Goal: Task Accomplishment & Management: Manage account settings

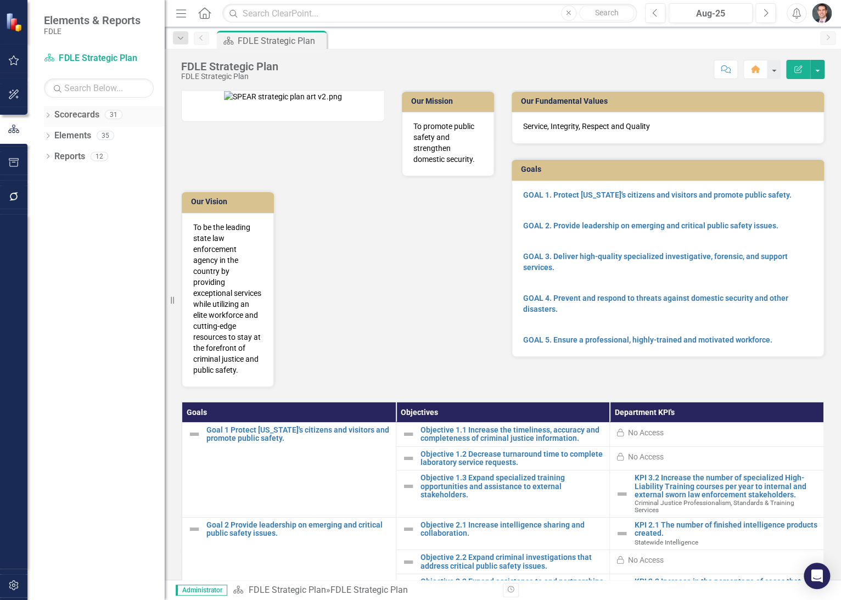
click at [46, 111] on div "Dropdown" at bounding box center [48, 115] width 8 height 9
click at [55, 136] on icon "Dropdown" at bounding box center [53, 135] width 8 height 7
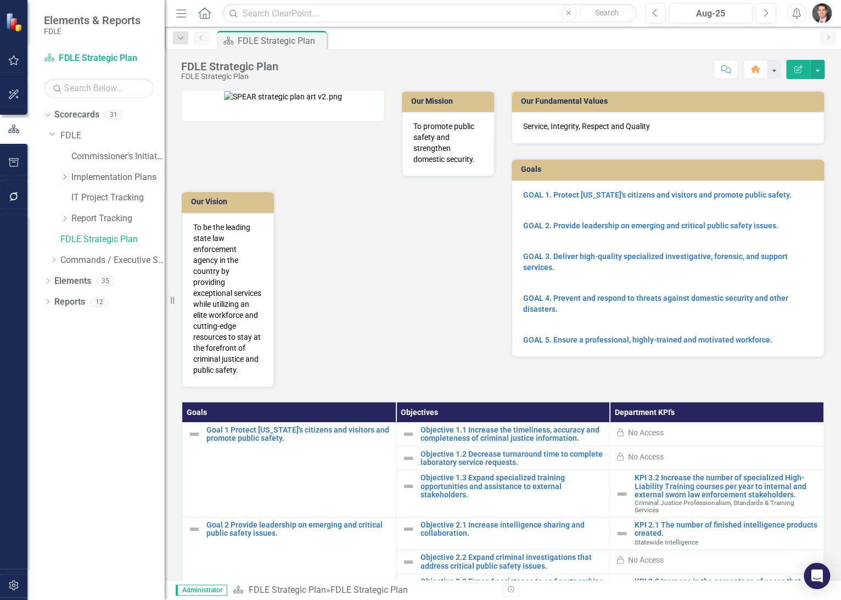
click at [61, 178] on icon "Dropdown" at bounding box center [64, 176] width 8 height 7
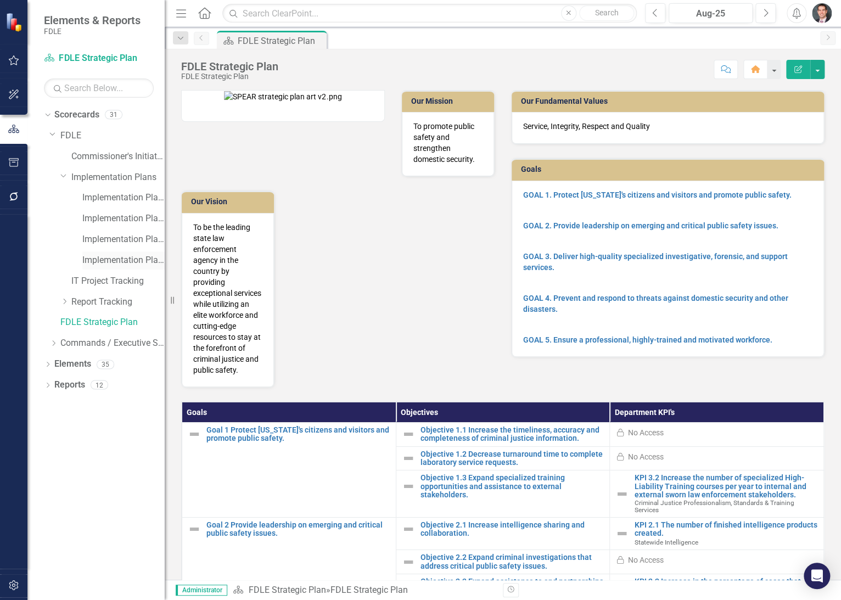
click at [105, 262] on link "Implementation Plan FY25/26" at bounding box center [123, 260] width 82 height 13
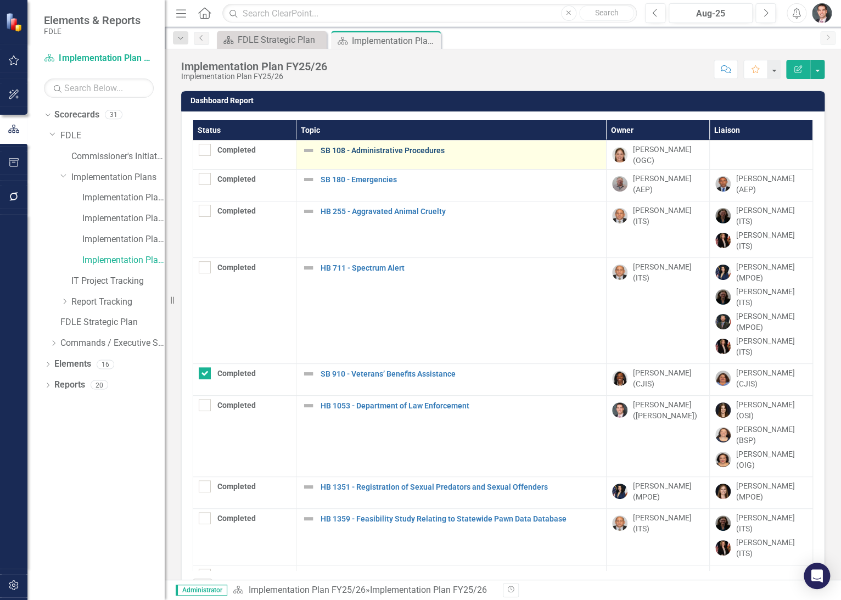
click at [366, 150] on link "SB 108 - Administrative Procedures" at bounding box center [461, 151] width 280 height 8
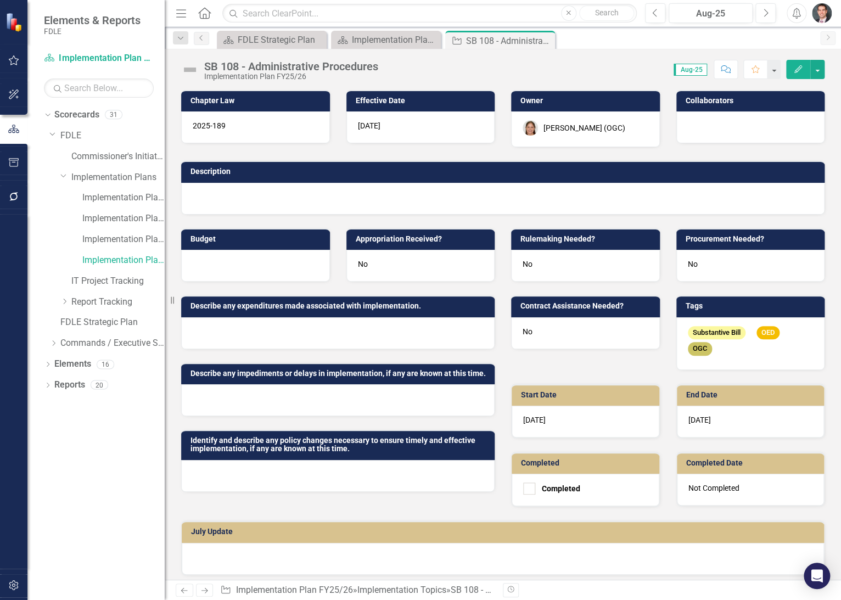
click at [532, 262] on div "No" at bounding box center [585, 266] width 149 height 32
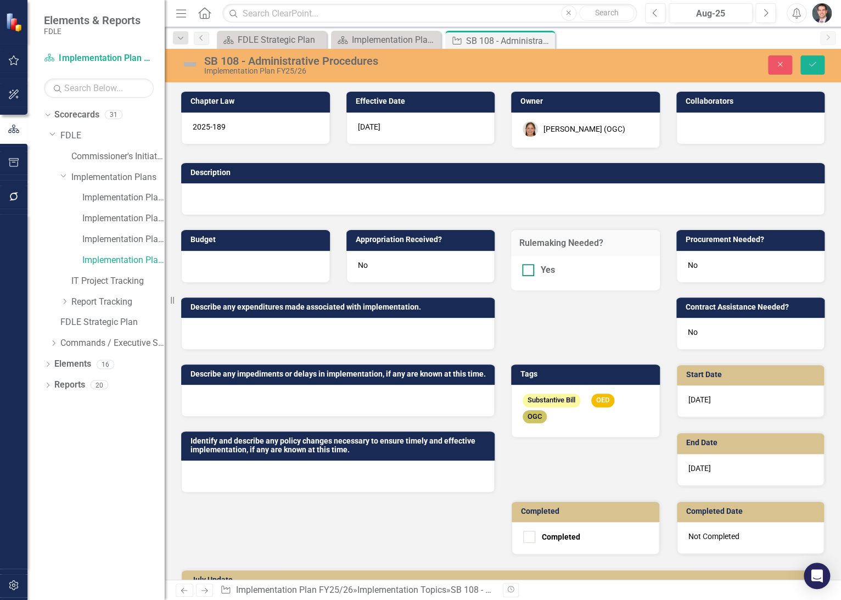
click at [524, 269] on input "Yes" at bounding box center [525, 267] width 7 height 7
checkbox input "true"
click at [784, 61] on icon "Close" at bounding box center [780, 64] width 10 height 8
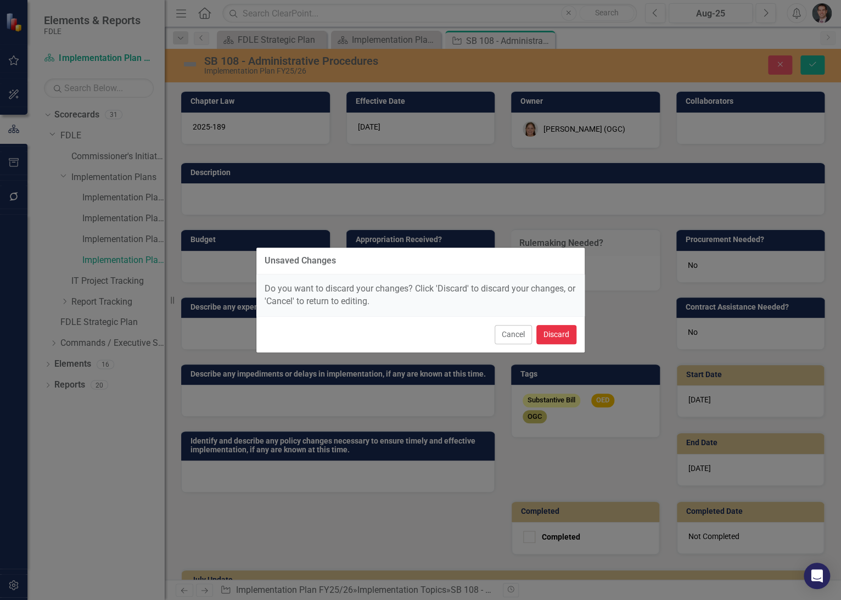
click at [563, 334] on button "Discard" at bounding box center [556, 334] width 40 height 19
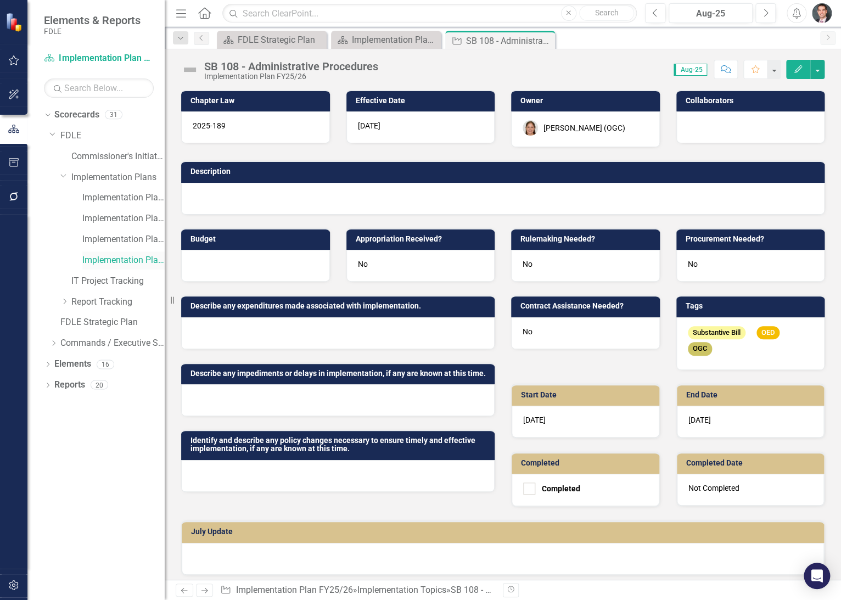
click at [117, 258] on link "Implementation Plan FY25/26" at bounding box center [123, 260] width 82 height 13
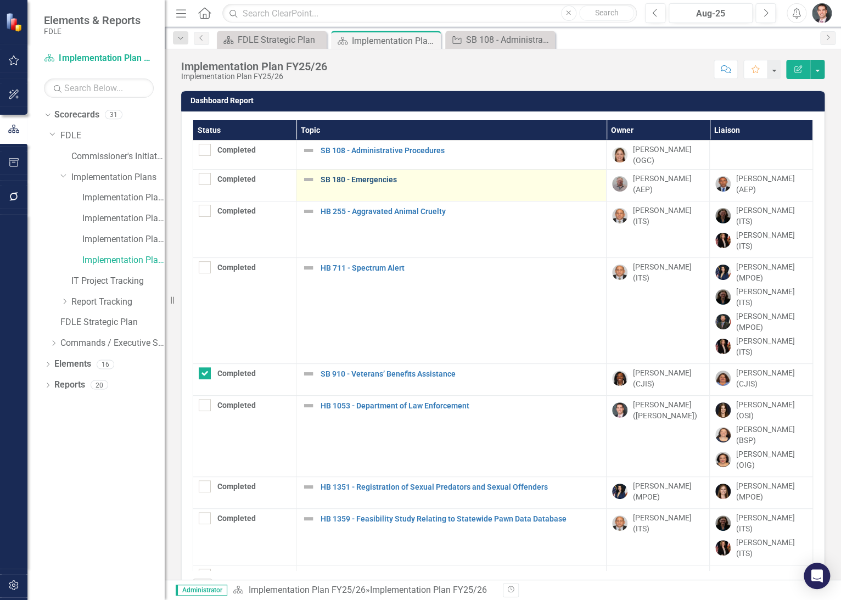
click at [383, 176] on link "SB 180 - Emergencies" at bounding box center [461, 180] width 280 height 8
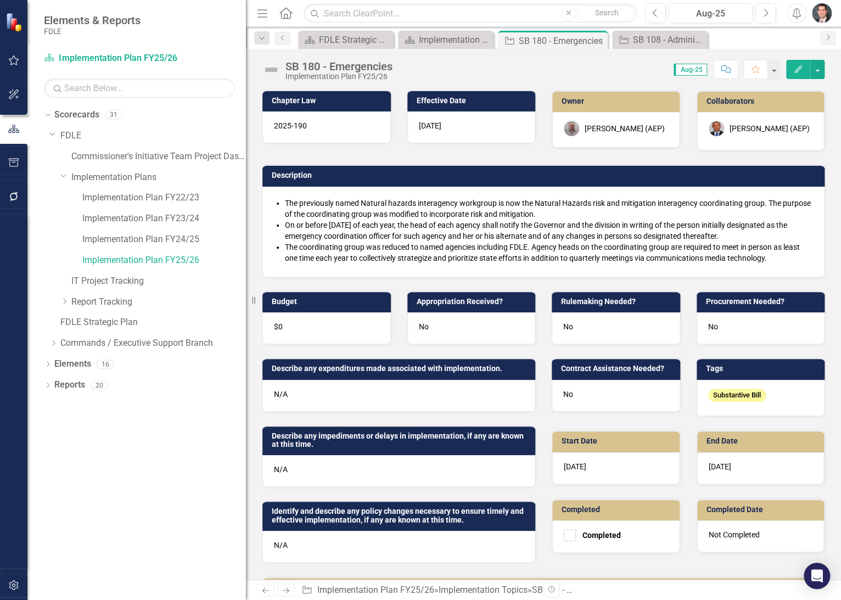
drag, startPoint x: 166, startPoint y: 237, endPoint x: 246, endPoint y: 232, distance: 80.3
click at [246, 232] on div "Resize" at bounding box center [250, 300] width 9 height 600
click at [452, 43] on div "Implementation Plan FY25/26" at bounding box center [445, 40] width 56 height 14
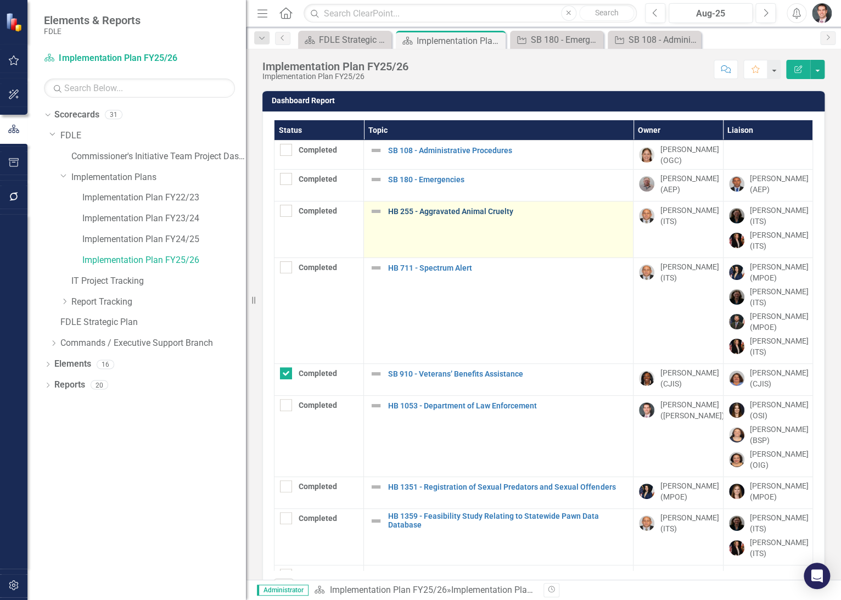
click at [458, 209] on link "HB 255 - Aggravated Animal Cruelty" at bounding box center [507, 211] width 239 height 8
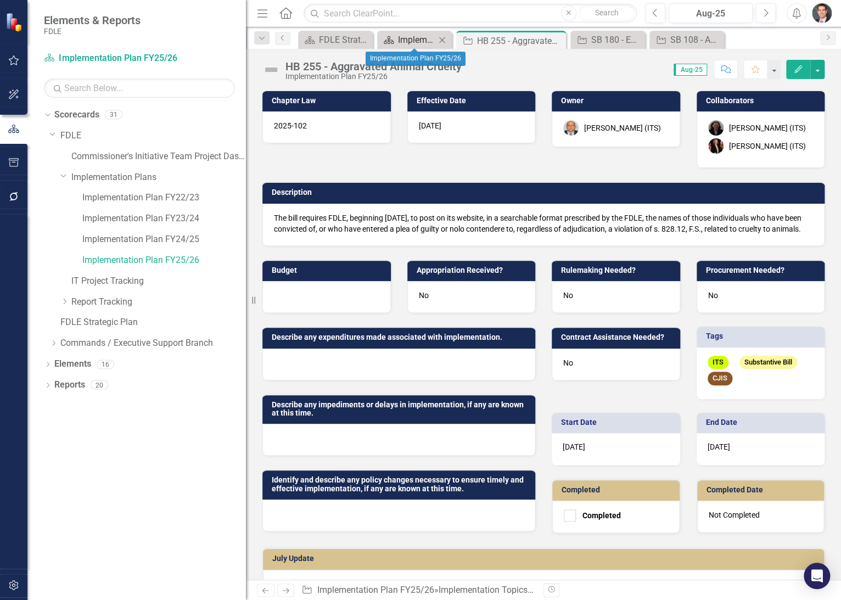
click at [404, 37] on div "Implementation Plan FY25/26" at bounding box center [416, 40] width 37 height 14
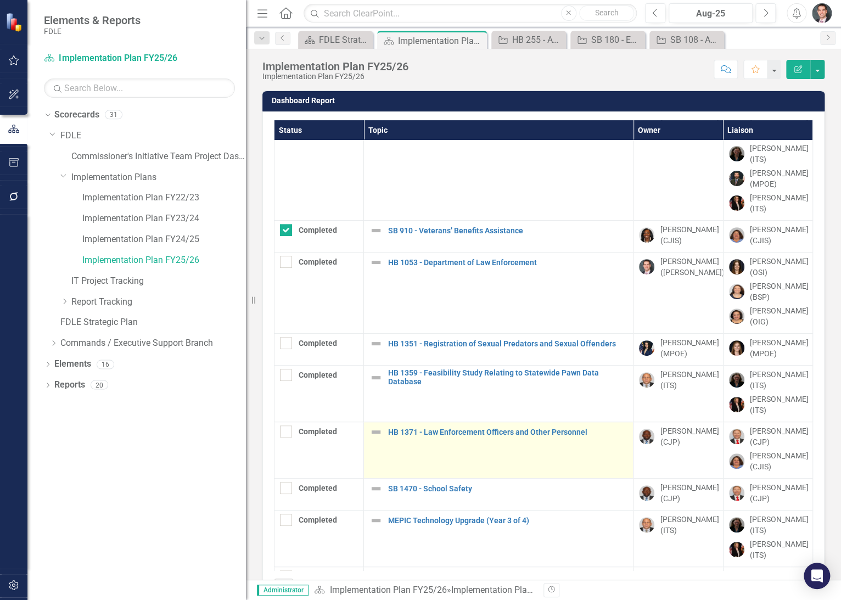
scroll to position [162, 0]
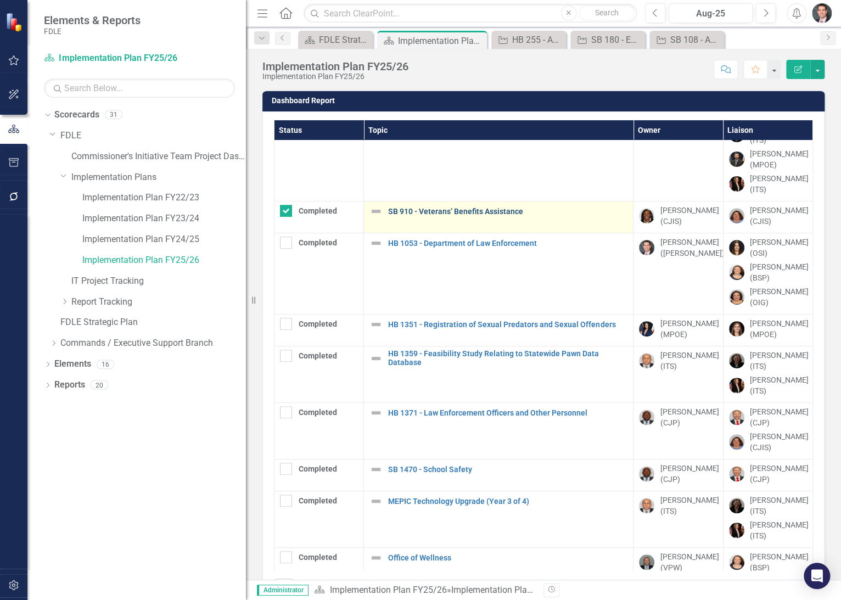
click at [473, 211] on link "SB 910 - Veterans’ Benefits Assistance" at bounding box center [507, 211] width 239 height 8
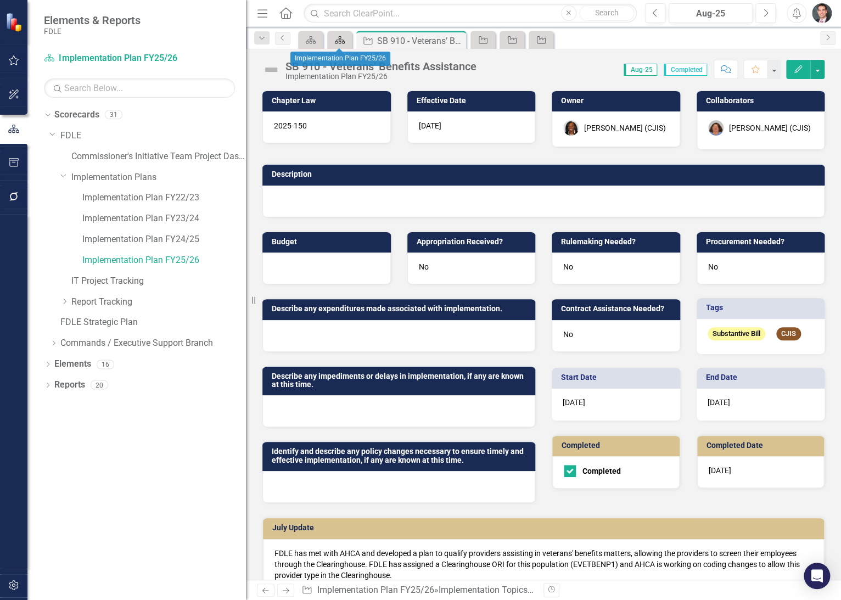
click at [342, 38] on icon "Scorecard" at bounding box center [339, 40] width 11 height 9
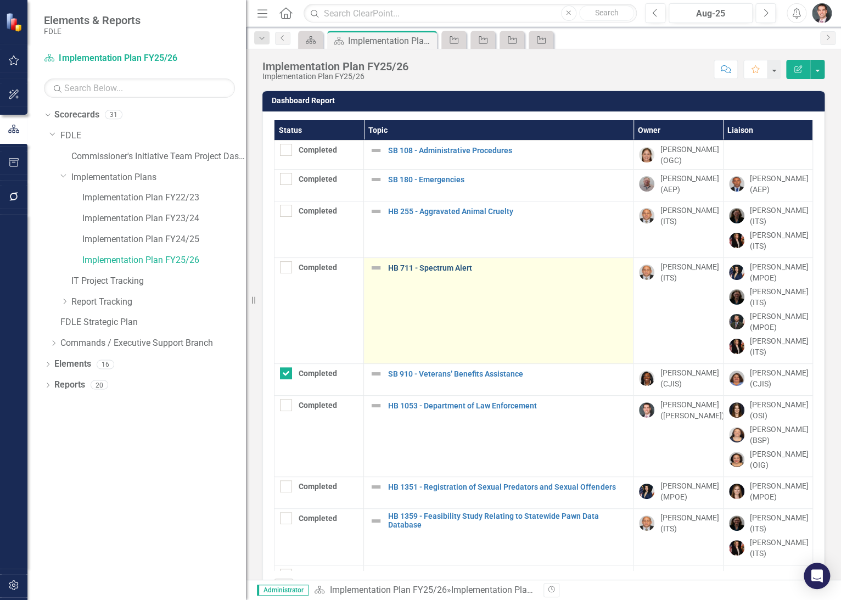
click at [452, 266] on link "HB 711 - Spectrum Alert" at bounding box center [507, 268] width 239 height 8
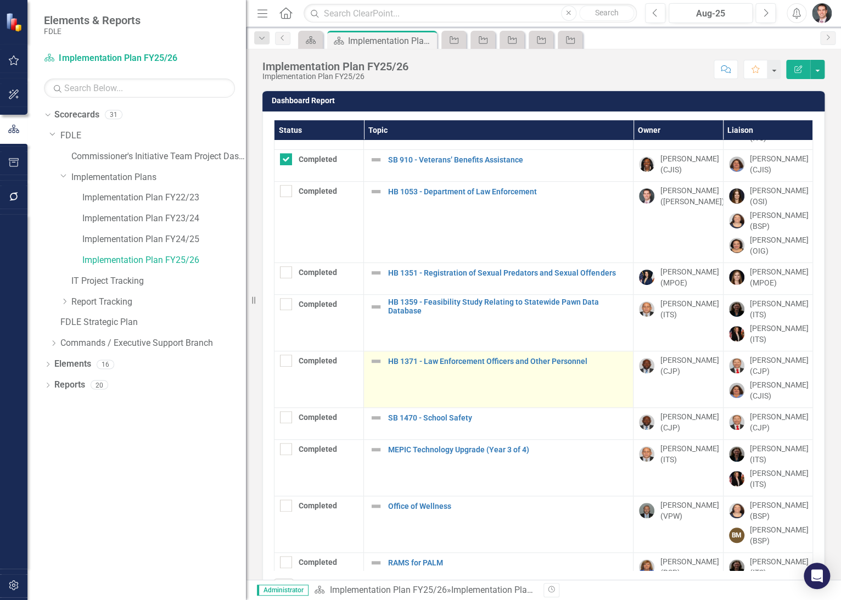
scroll to position [244, 0]
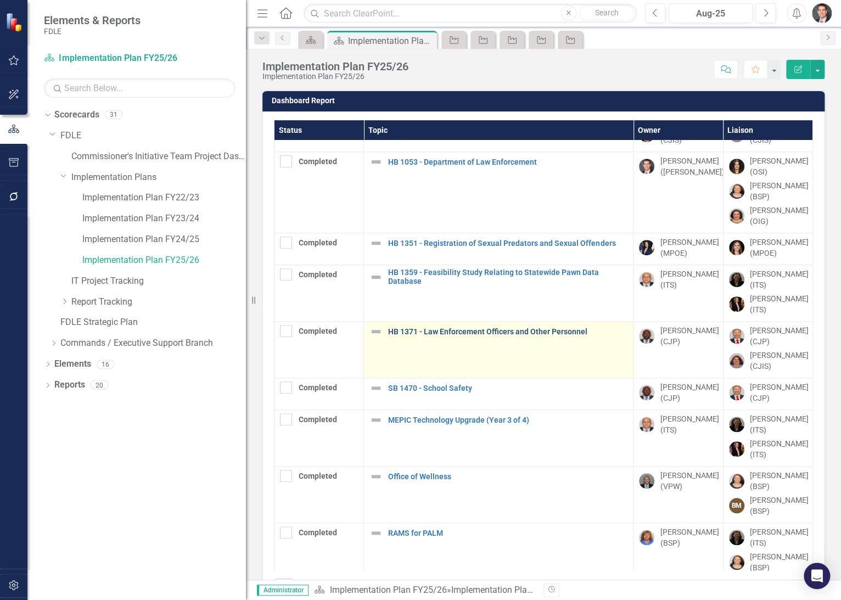
click at [443, 336] on link "HB 1371 - Law Enforcement Officers and Other Personnel" at bounding box center [507, 332] width 239 height 8
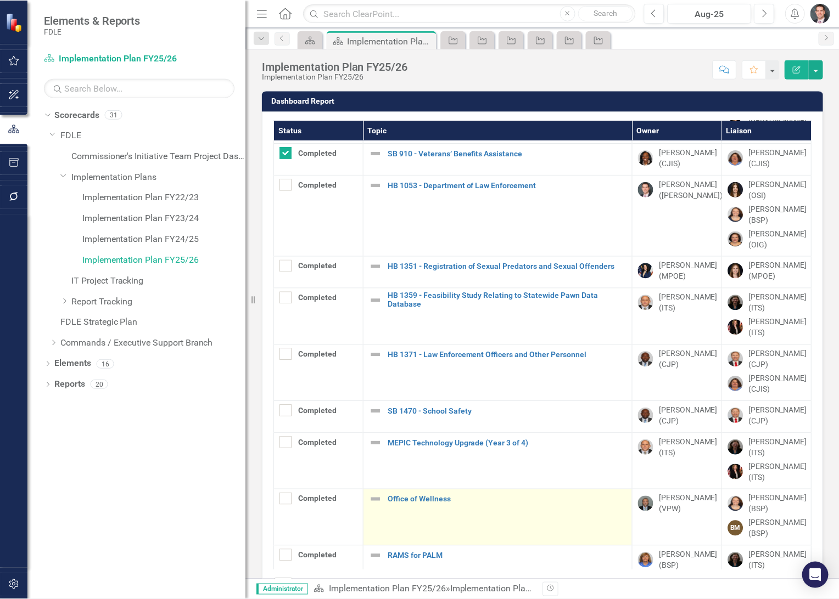
scroll to position [244, 0]
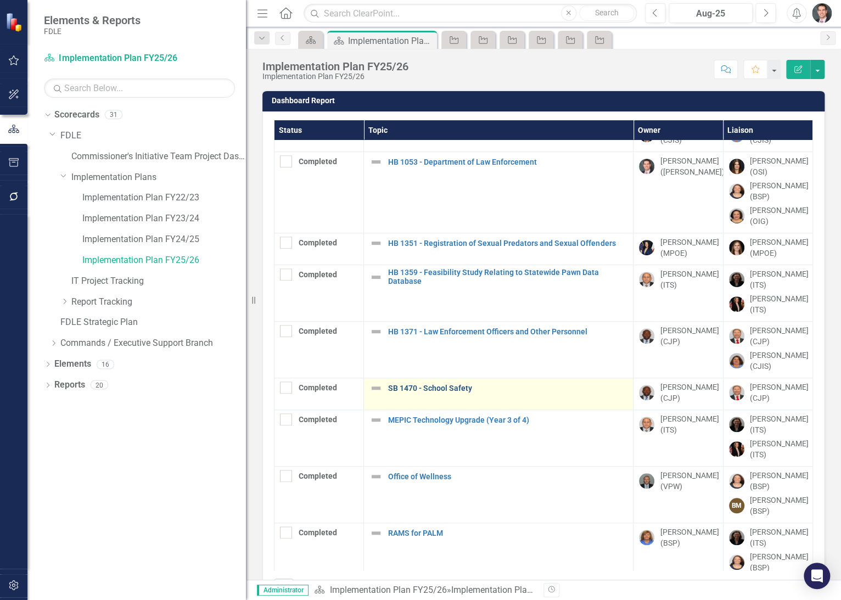
click at [438, 392] on link "SB 1470 - School Safety" at bounding box center [507, 388] width 239 height 8
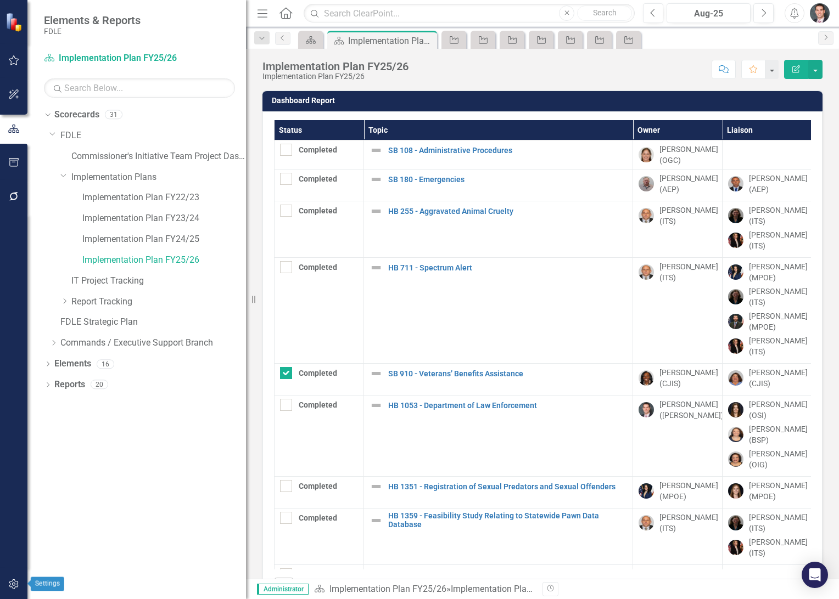
click at [13, 580] on icon "button" at bounding box center [13, 585] width 9 height 10
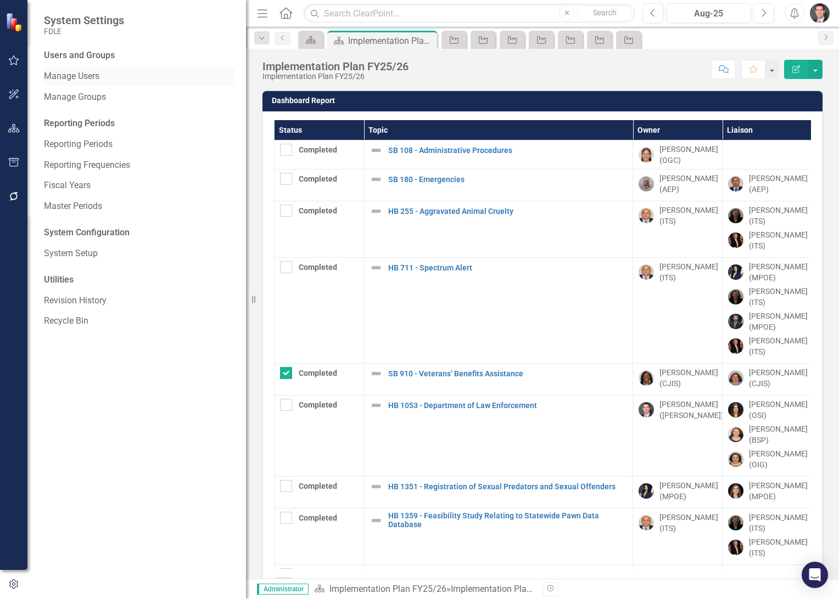
click at [96, 74] on link "Manage Users" at bounding box center [139, 76] width 191 height 13
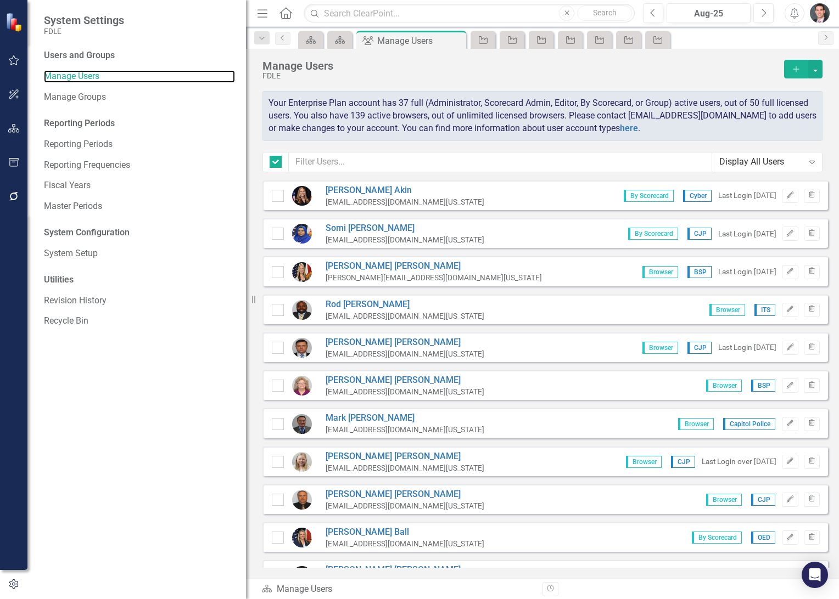
checkbox input "false"
click at [790, 65] on button "Add" at bounding box center [796, 69] width 24 height 19
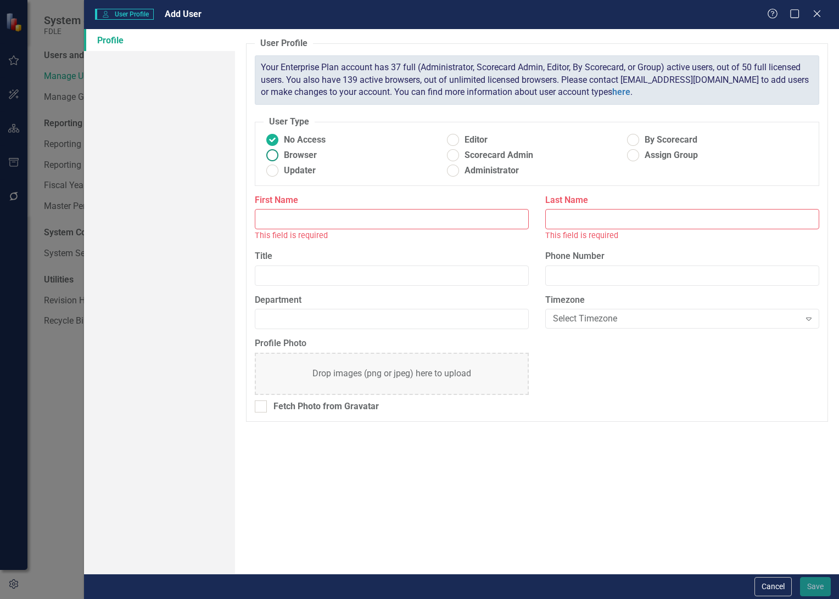
click at [285, 158] on span "Browser" at bounding box center [300, 155] width 33 height 13
click at [280, 158] on input "Browser" at bounding box center [271, 155] width 17 height 17
radio input "true"
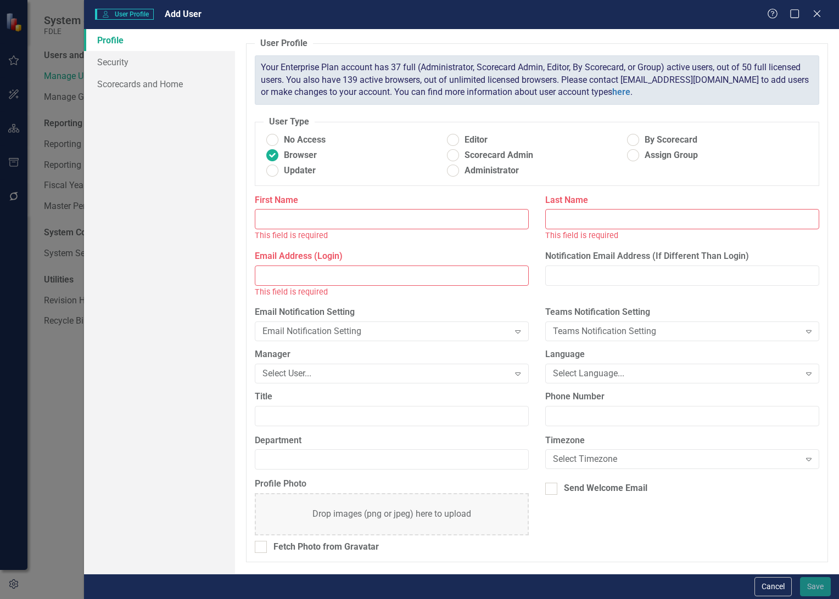
click at [293, 222] on input "First Name" at bounding box center [392, 219] width 274 height 20
paste input "[PERSON_NAME]"
type input "[PERSON_NAME]"
click at [589, 218] on input "Last Name" at bounding box center [682, 219] width 274 height 20
paste input "Wooden"
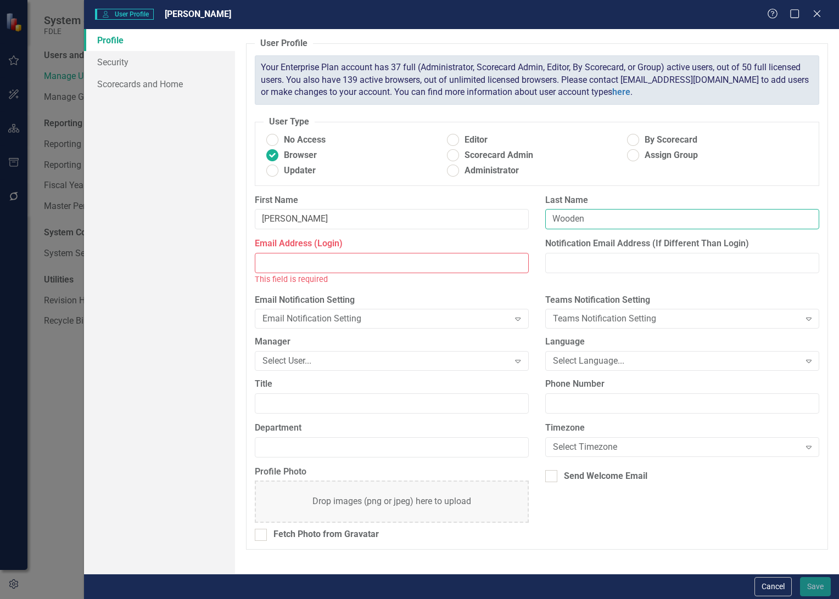
type input "Wooden"
click at [291, 262] on input "Email Address (Login)" at bounding box center [392, 263] width 274 height 20
paste input "[EMAIL_ADDRESS][DOMAIN_NAME][US_STATE]"
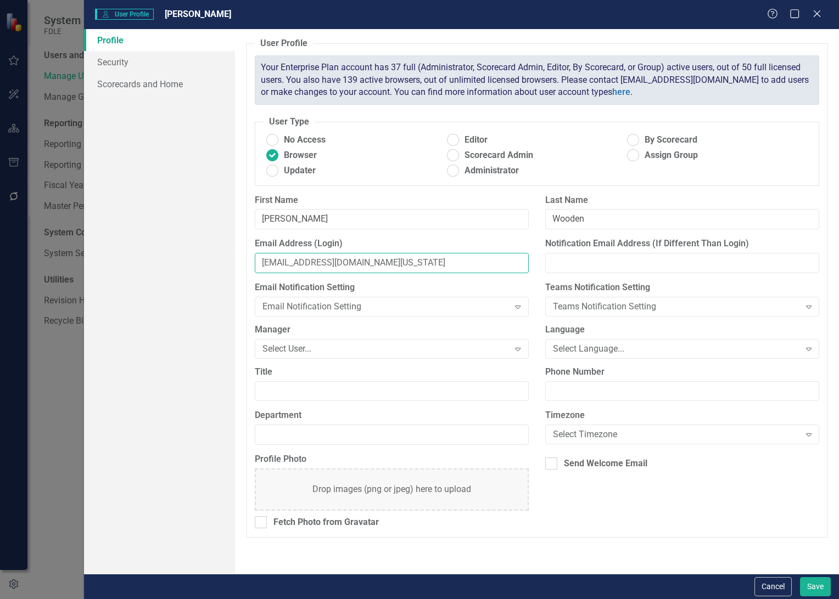
type input "[EMAIL_ADDRESS][DOMAIN_NAME][US_STATE]"
click at [289, 429] on input "Department" at bounding box center [392, 435] width 274 height 20
type input "OGC"
click at [552, 459] on div at bounding box center [551, 464] width 12 height 12
click at [552, 459] on input "Send Welcome Email" at bounding box center [548, 461] width 7 height 7
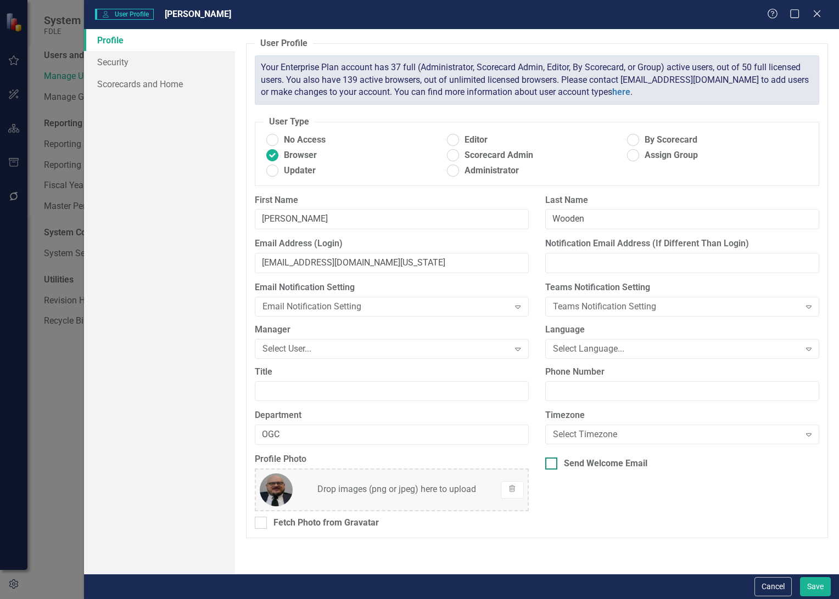
checkbox input "true"
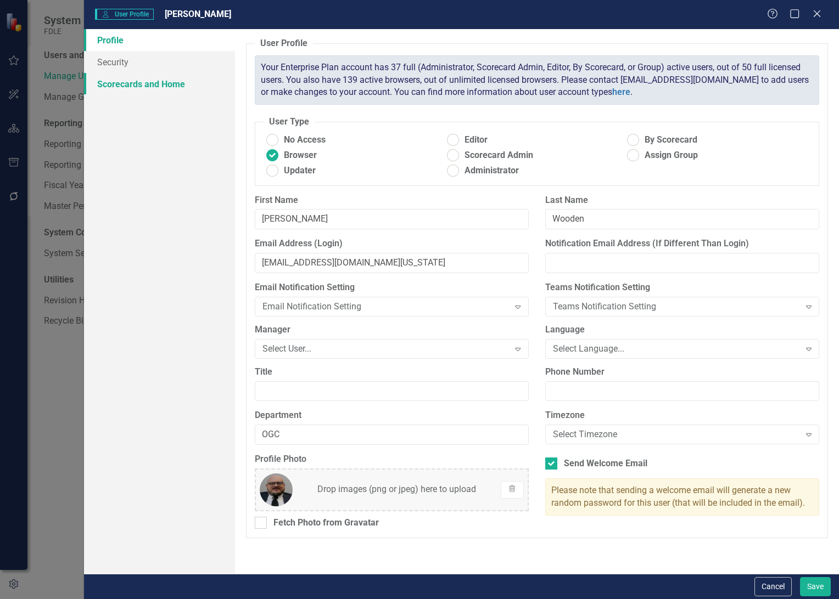
click at [141, 82] on link "Scorecards and Home" at bounding box center [159, 84] width 151 height 22
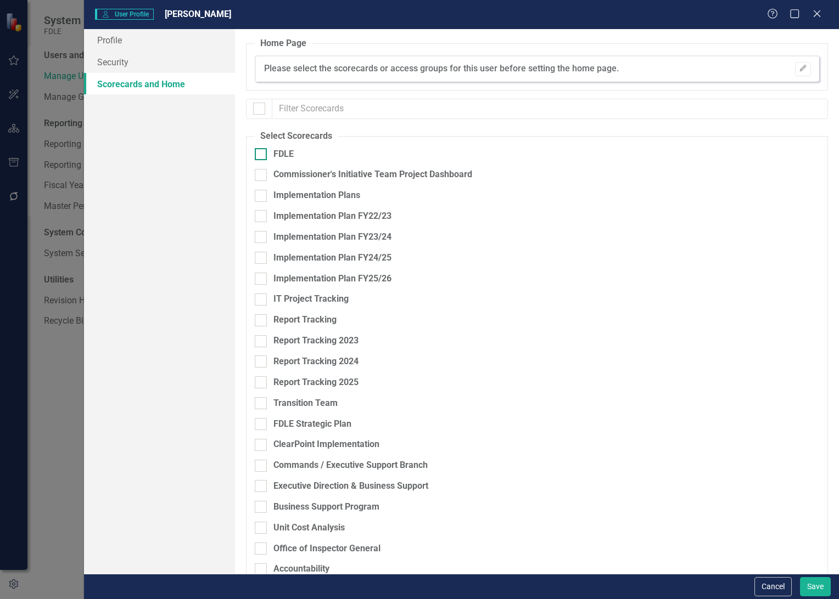
click at [259, 151] on input "FDLE" at bounding box center [258, 151] width 7 height 7
checkbox input "true"
click at [259, 192] on input "Implementation Plans" at bounding box center [258, 193] width 7 height 7
checkbox input "true"
click at [259, 221] on div at bounding box center [261, 216] width 12 height 12
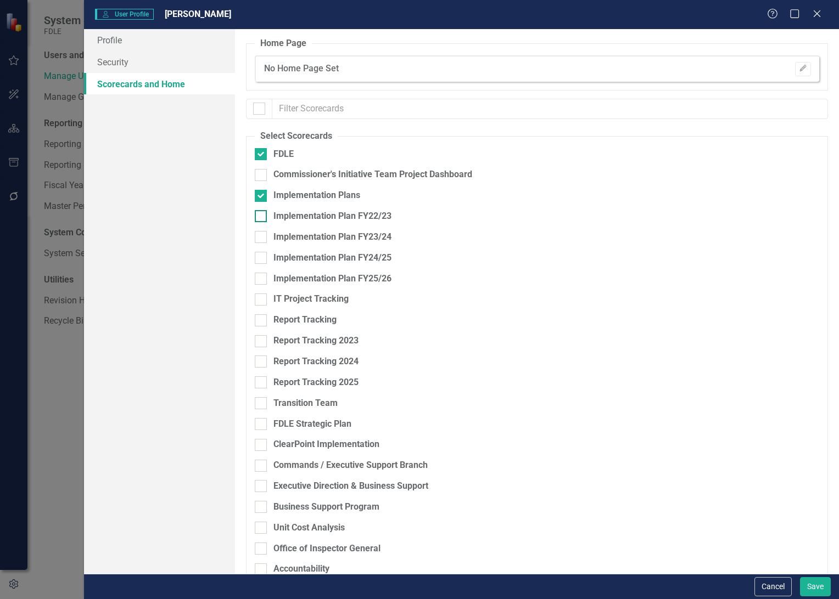
click at [259, 217] on input "Implementation Plan FY22/23" at bounding box center [258, 213] width 7 height 7
checkbox input "true"
click at [259, 235] on input "Implementation Plan FY23/24" at bounding box center [258, 234] width 7 height 7
checkbox input "true"
click at [261, 256] on input "Implementation Plan FY24/25" at bounding box center [258, 255] width 7 height 7
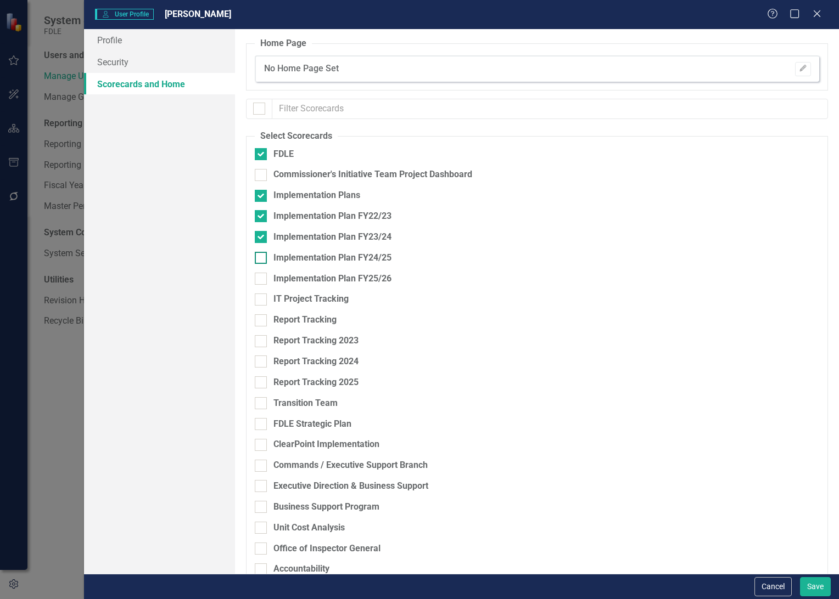
checkbox input "true"
click at [262, 280] on div at bounding box center [261, 279] width 12 height 12
click at [262, 280] on input "Implementation Plan FY25/26" at bounding box center [258, 276] width 7 height 7
checkbox input "true"
click at [260, 324] on div at bounding box center [261, 320] width 12 height 12
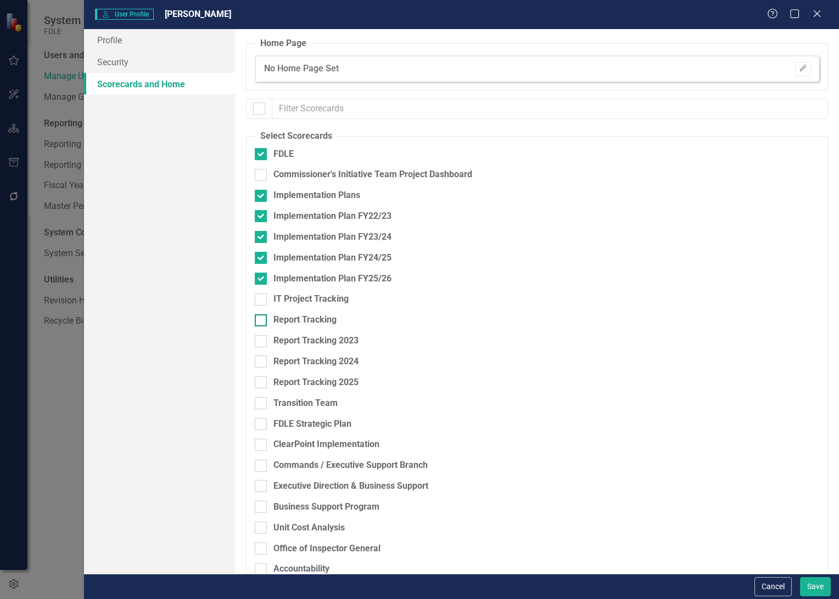
click at [260, 322] on input "Report Tracking" at bounding box center [258, 317] width 7 height 7
checkbox input "true"
click at [260, 338] on input "Report Tracking 2023" at bounding box center [258, 338] width 7 height 7
checkbox input "true"
drag, startPoint x: 261, startPoint y: 355, endPoint x: 261, endPoint y: 362, distance: 7.7
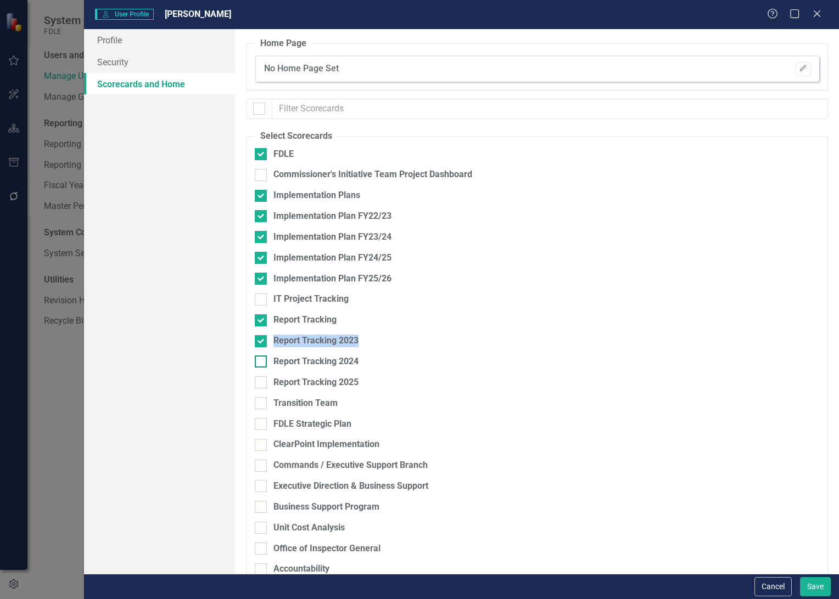
click at [261, 362] on input "Report Tracking 2024" at bounding box center [258, 359] width 7 height 7
checkbox input "true"
click at [265, 381] on div at bounding box center [261, 382] width 12 height 12
click at [262, 381] on input "Report Tracking 2025" at bounding box center [258, 379] width 7 height 7
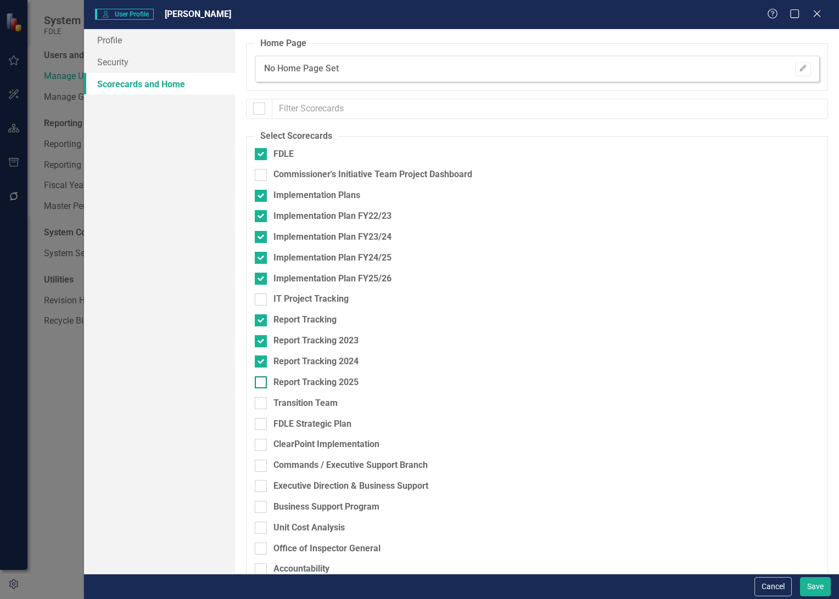
checkbox input "true"
click at [261, 423] on input "FDLE Strategic Plan" at bounding box center [258, 421] width 7 height 7
checkbox input "true"
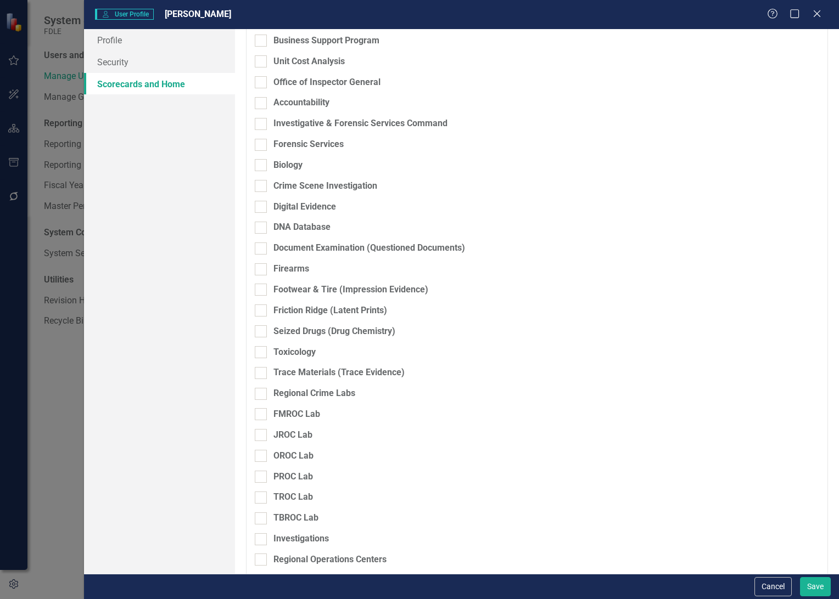
scroll to position [386, 0]
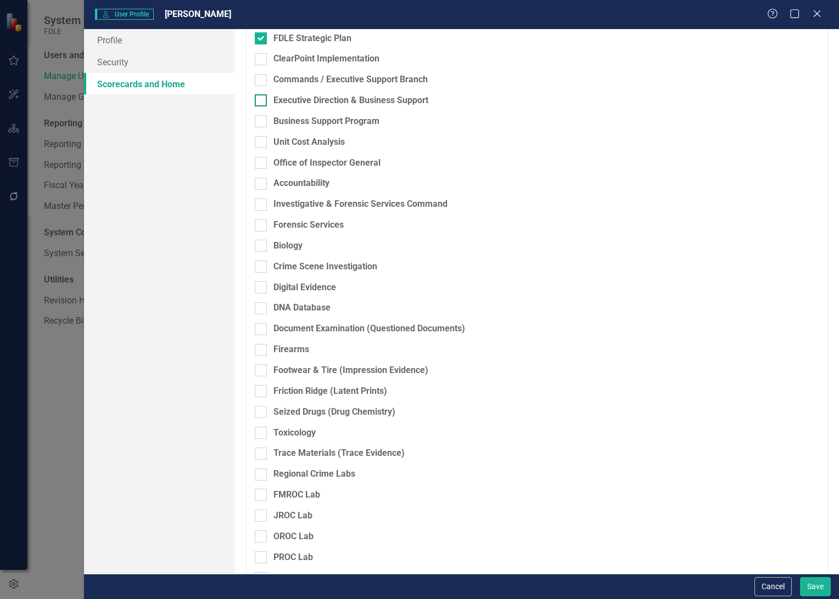
click at [261, 99] on input "Executive Direction & Business Support" at bounding box center [258, 97] width 7 height 7
checkbox input "true"
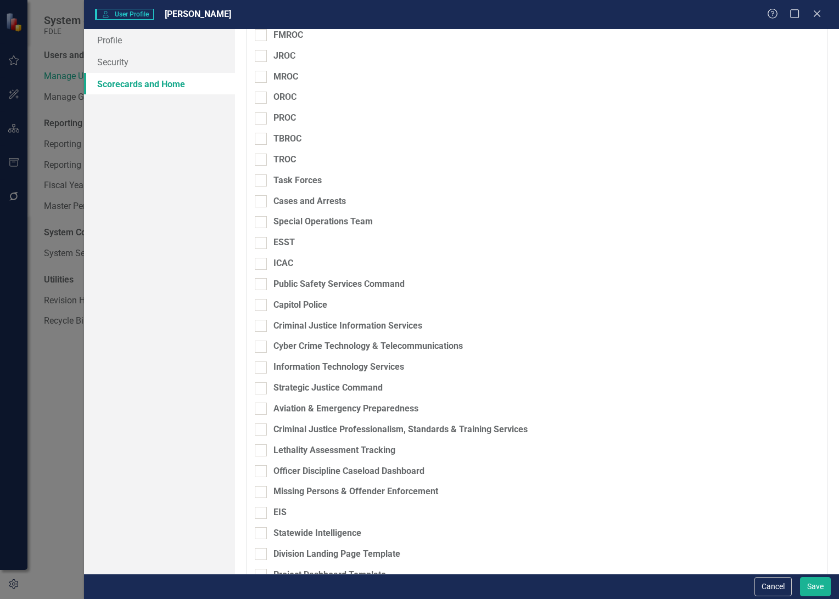
scroll to position [1036, 0]
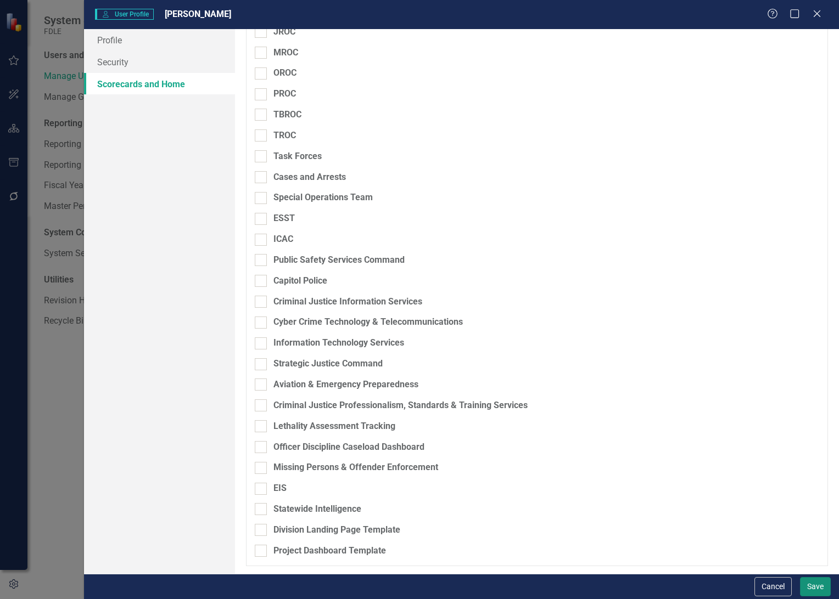
click at [808, 584] on button "Save" at bounding box center [815, 586] width 31 height 19
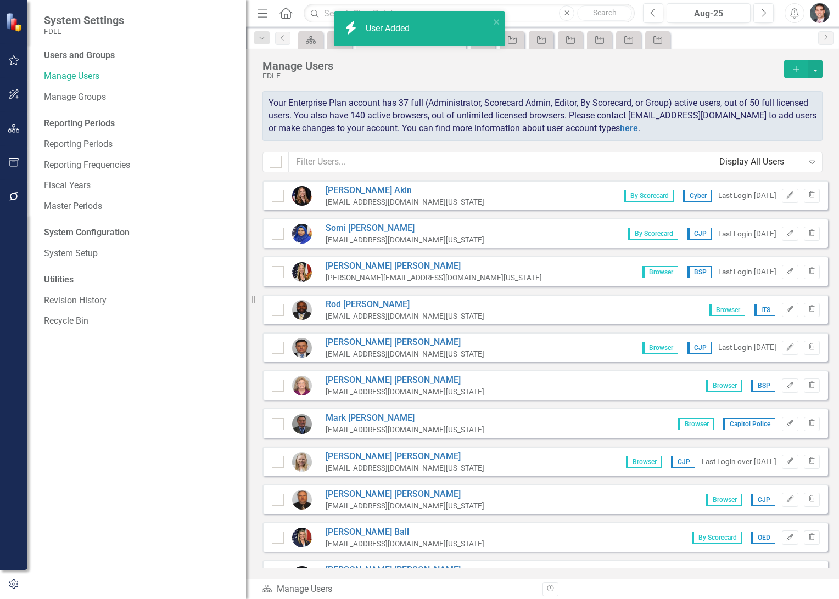
click at [345, 159] on input "text" at bounding box center [500, 162] width 423 height 20
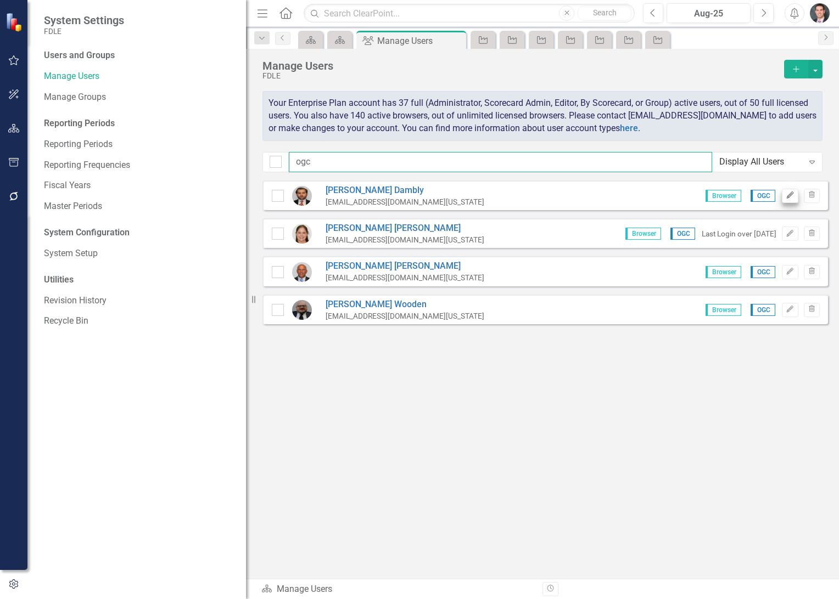
type input "ogc"
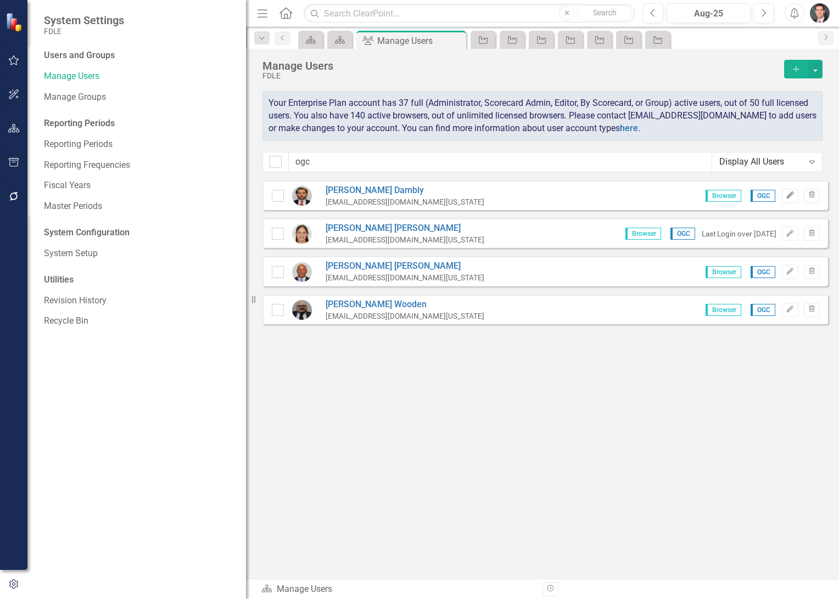
click at [788, 195] on icon "Edit" at bounding box center [789, 195] width 8 height 7
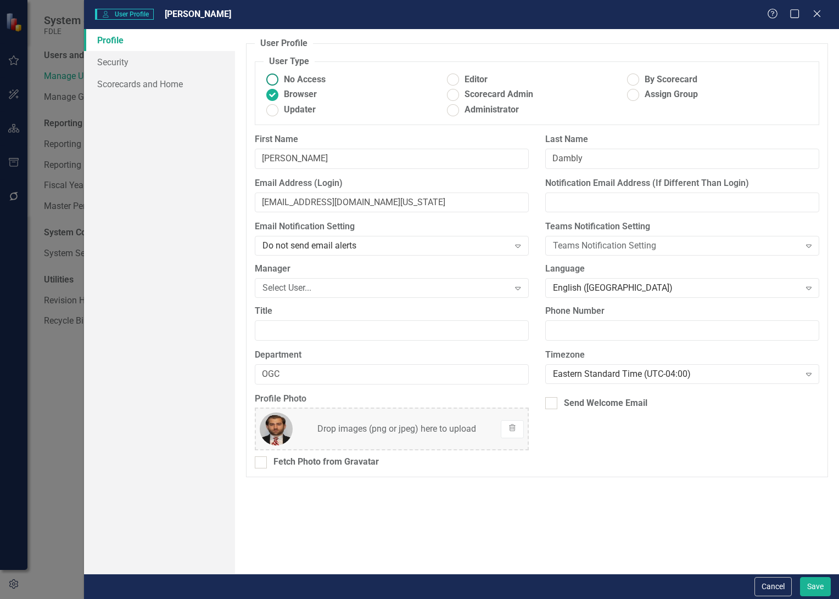
click at [299, 75] on span "No Access" at bounding box center [305, 80] width 42 height 13
click at [280, 75] on input "No Access" at bounding box center [271, 79] width 17 height 17
radio input "true"
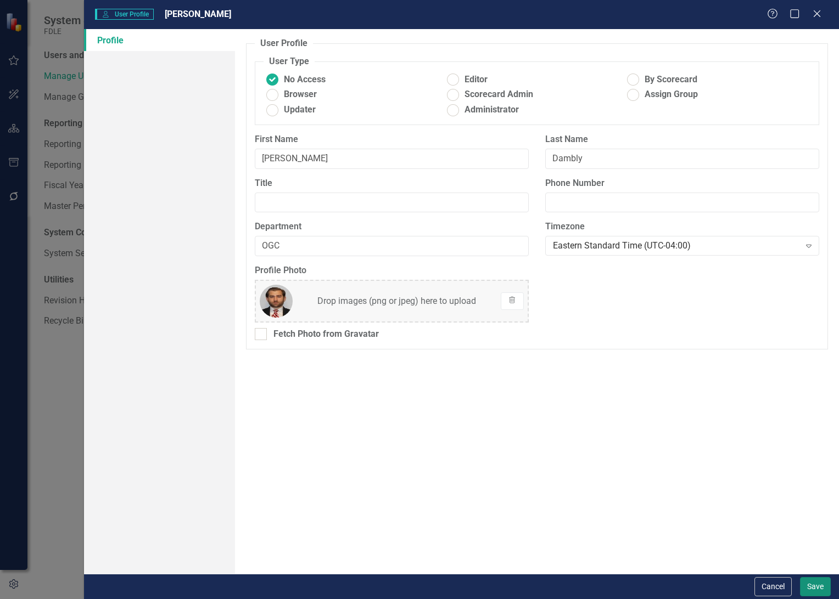
click at [814, 585] on button "Save" at bounding box center [815, 586] width 31 height 19
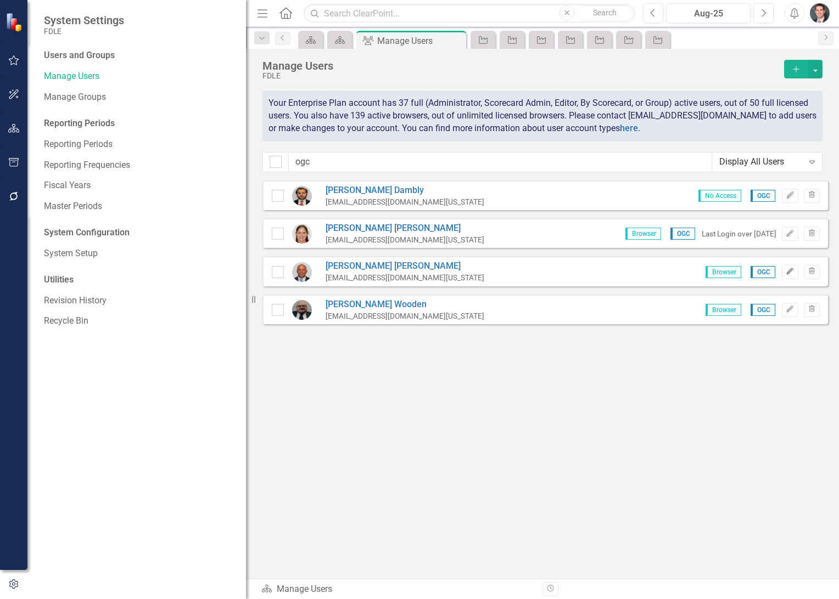
click at [793, 272] on icon "Edit" at bounding box center [789, 271] width 8 height 7
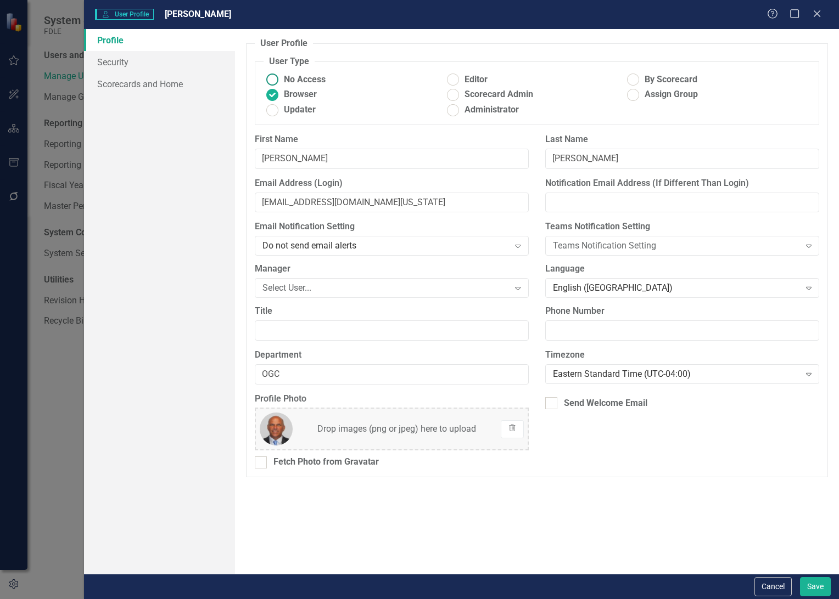
click at [294, 77] on span "No Access" at bounding box center [305, 80] width 42 height 13
click at [280, 77] on input "No Access" at bounding box center [271, 79] width 17 height 17
radio input "true"
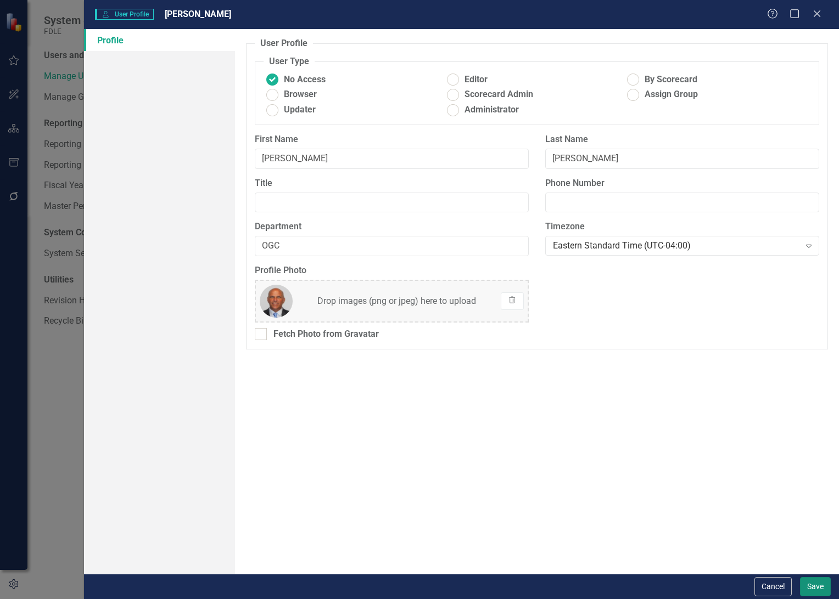
click at [808, 586] on button "Save" at bounding box center [815, 586] width 31 height 19
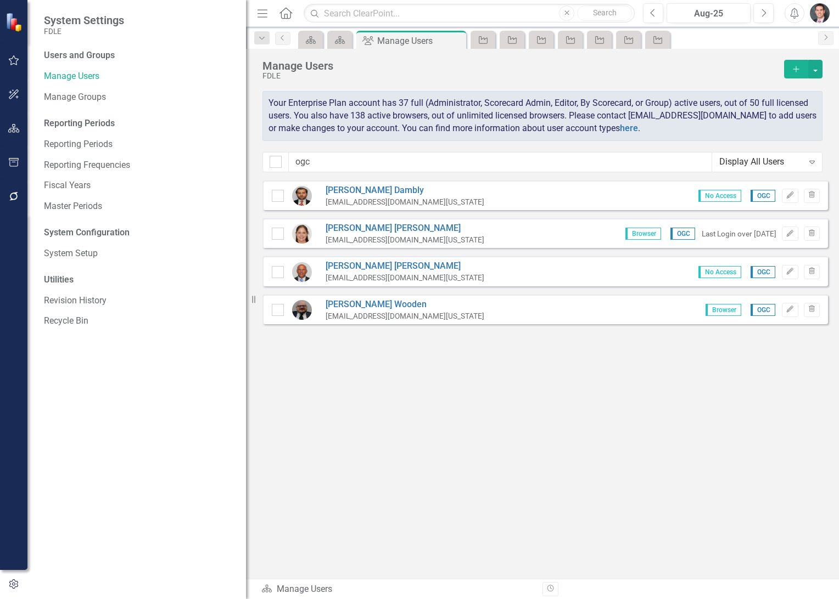
click at [14, 583] on icon "button" at bounding box center [14, 585] width 12 height 10
click at [18, 95] on icon "button" at bounding box center [14, 94] width 12 height 9
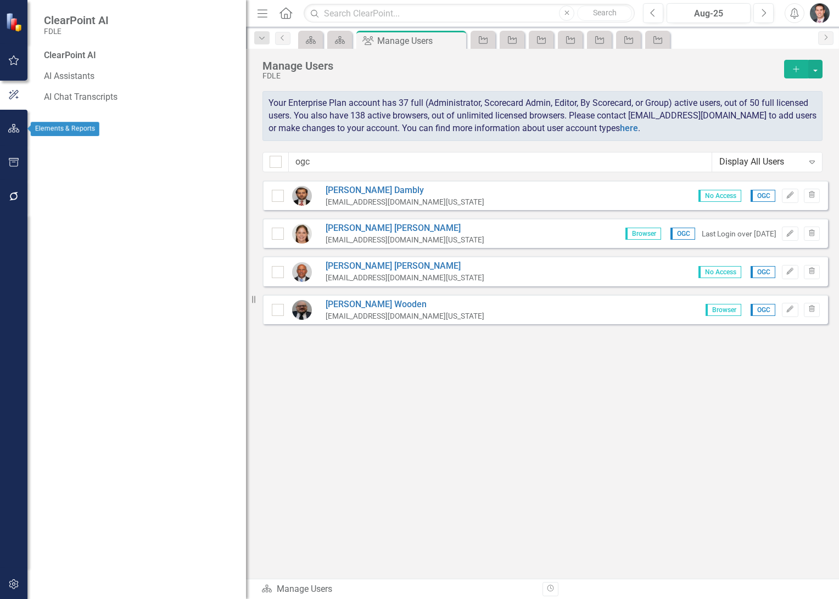
click at [10, 126] on icon "button" at bounding box center [14, 128] width 12 height 9
